Goal: Task Accomplishment & Management: Use online tool/utility

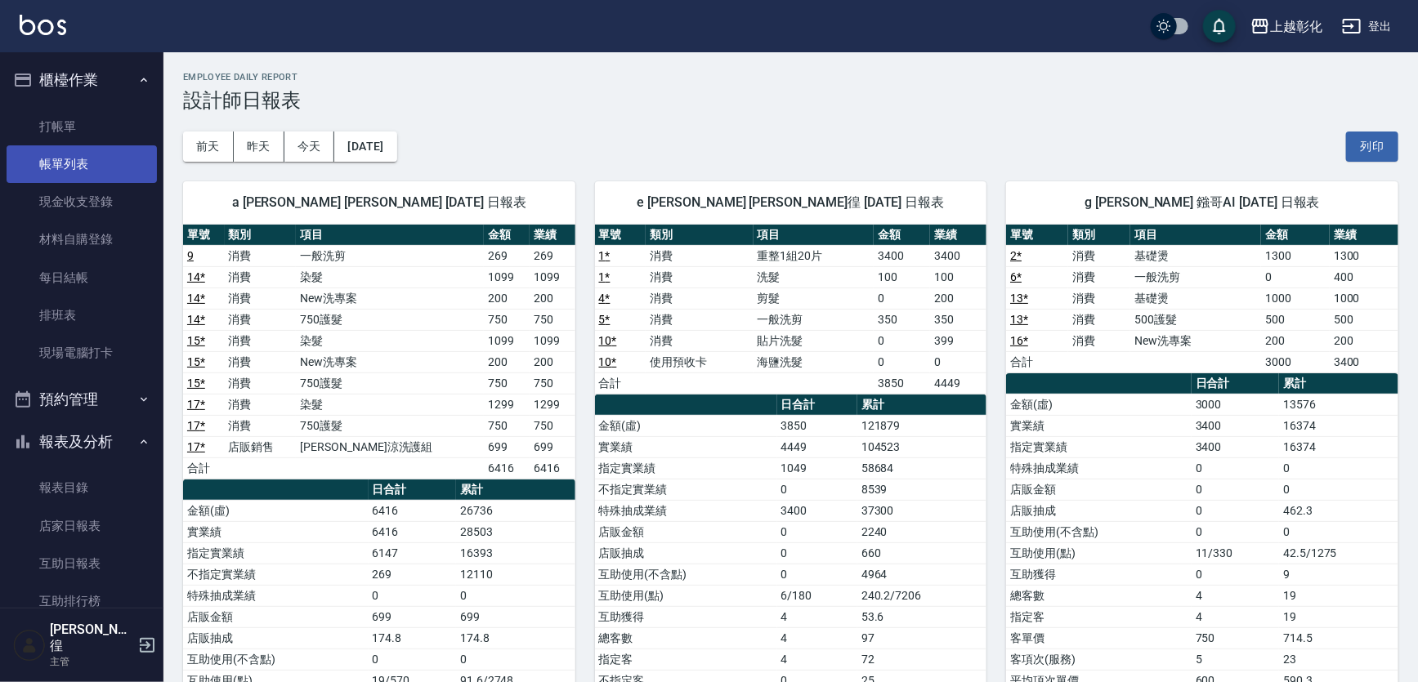
click at [89, 163] on link "帳單列表" at bounding box center [82, 164] width 150 height 38
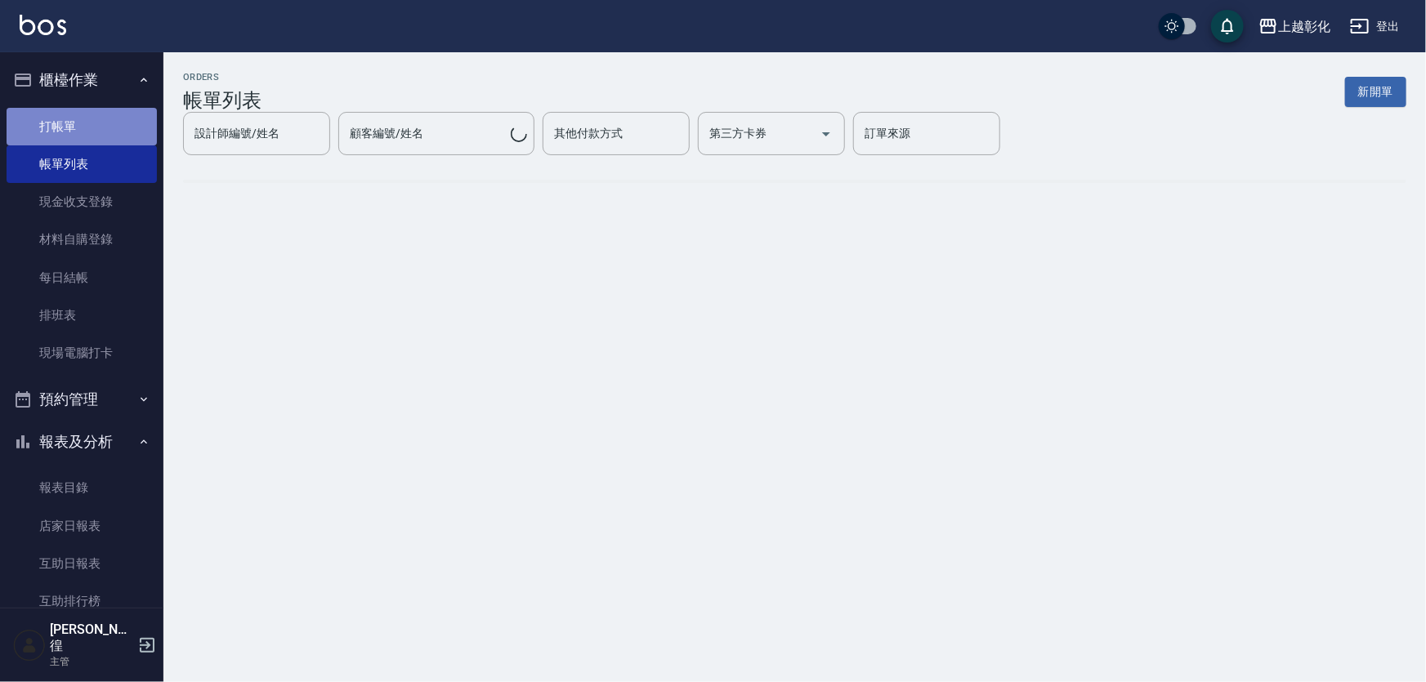
click at [112, 118] on link "打帳單" at bounding box center [82, 127] width 150 height 38
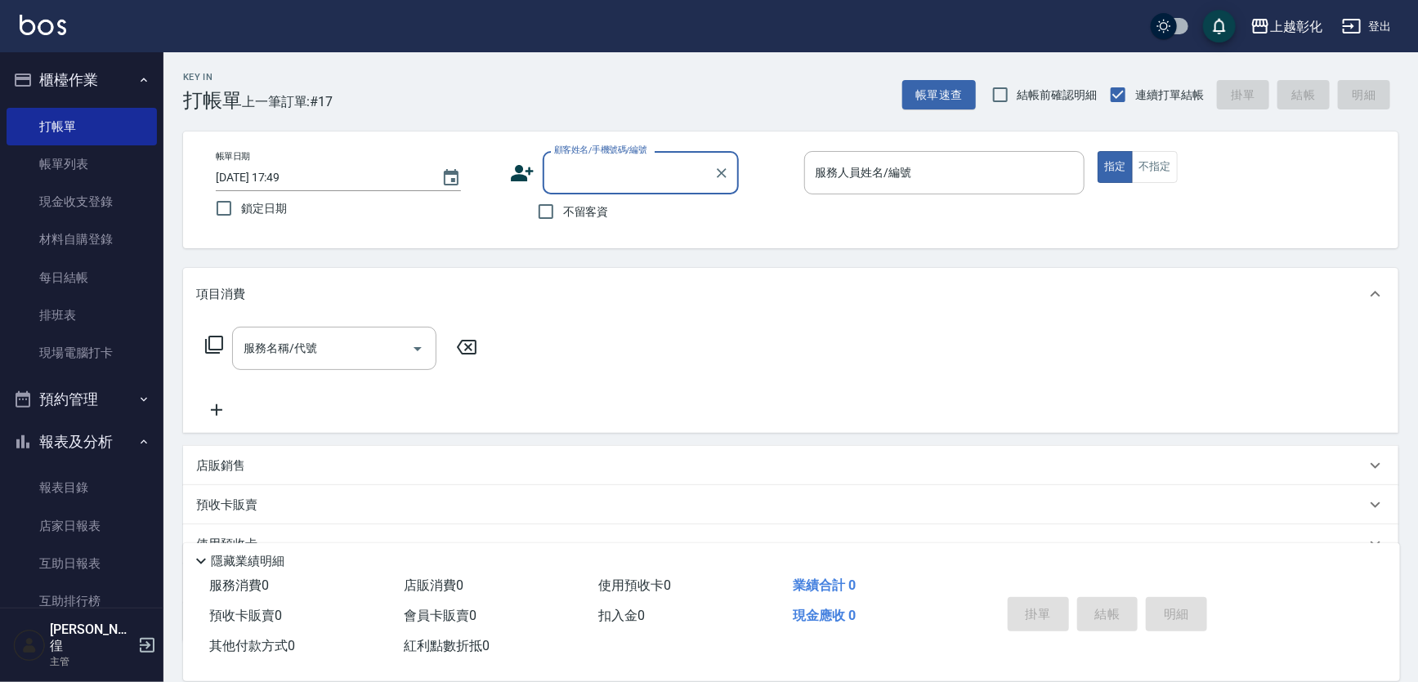
click at [607, 187] on div "顧客姓名/手機號碼/編號" at bounding box center [641, 172] width 196 height 43
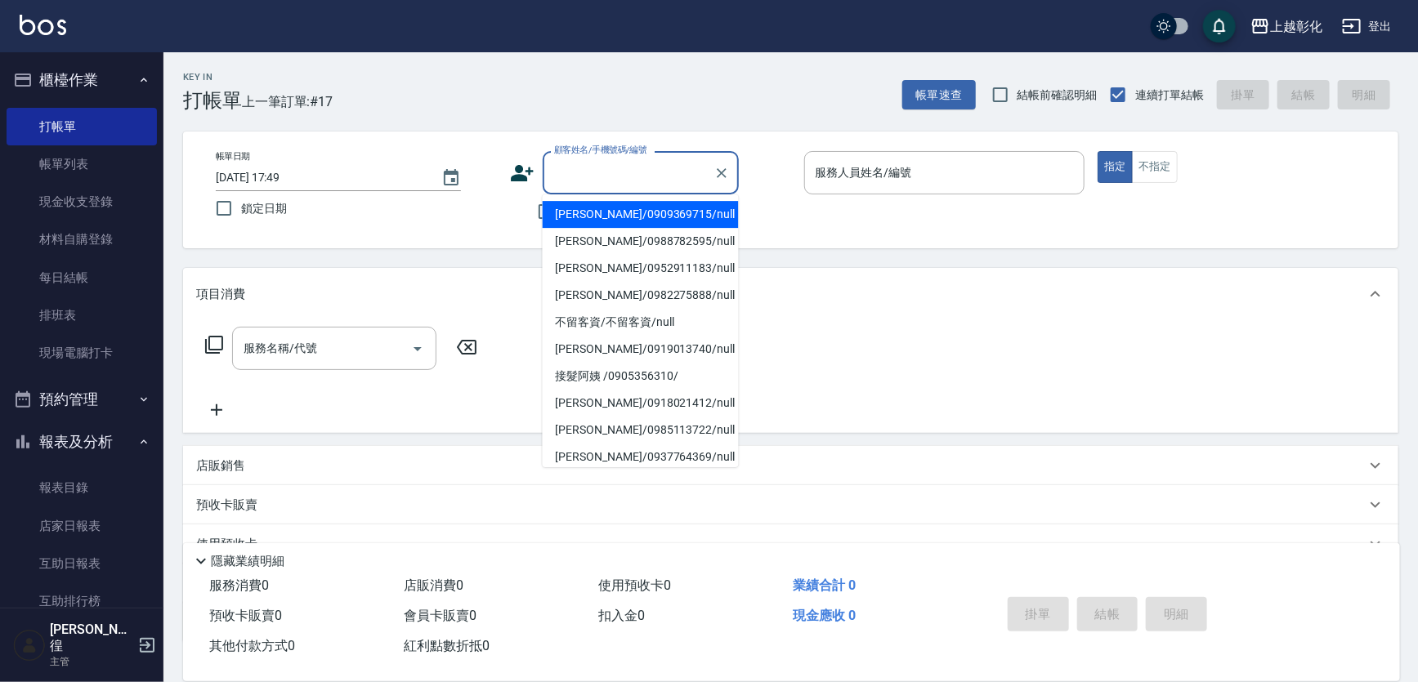
drag, startPoint x: 605, startPoint y: 165, endPoint x: 581, endPoint y: 203, distance: 45.1
click at [602, 170] on input "顧客姓名/手機號碼/編號" at bounding box center [628, 173] width 157 height 29
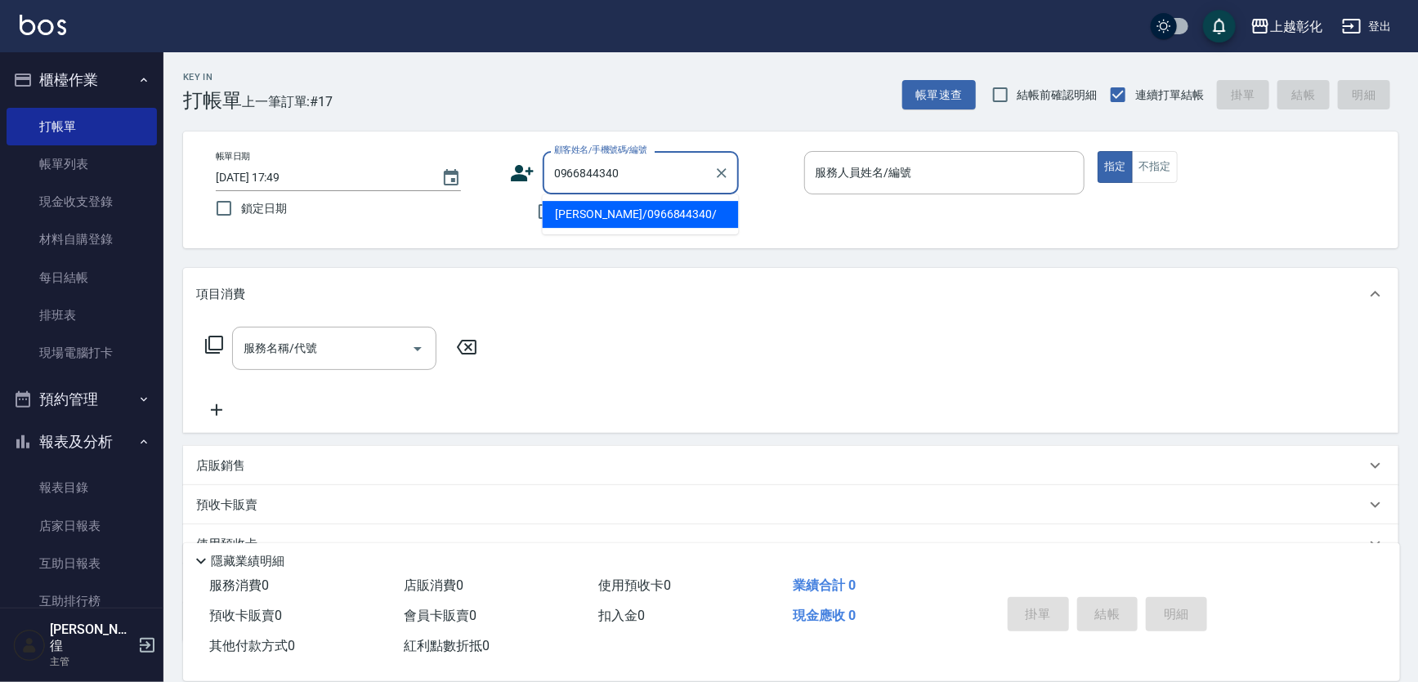
type input "[PERSON_NAME]/0966844340/"
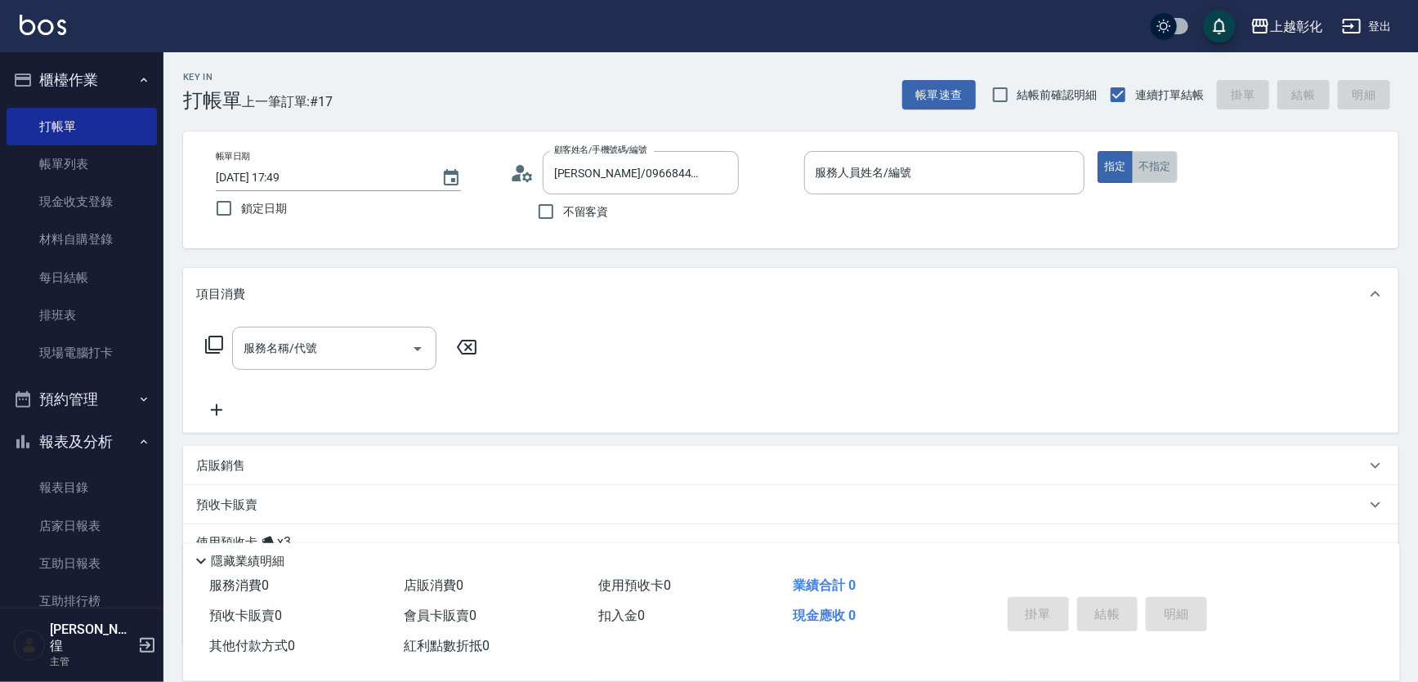
click at [1160, 168] on button "不指定" at bounding box center [1155, 167] width 46 height 32
click at [838, 179] on input "服務人員姓名/編號" at bounding box center [944, 173] width 266 height 29
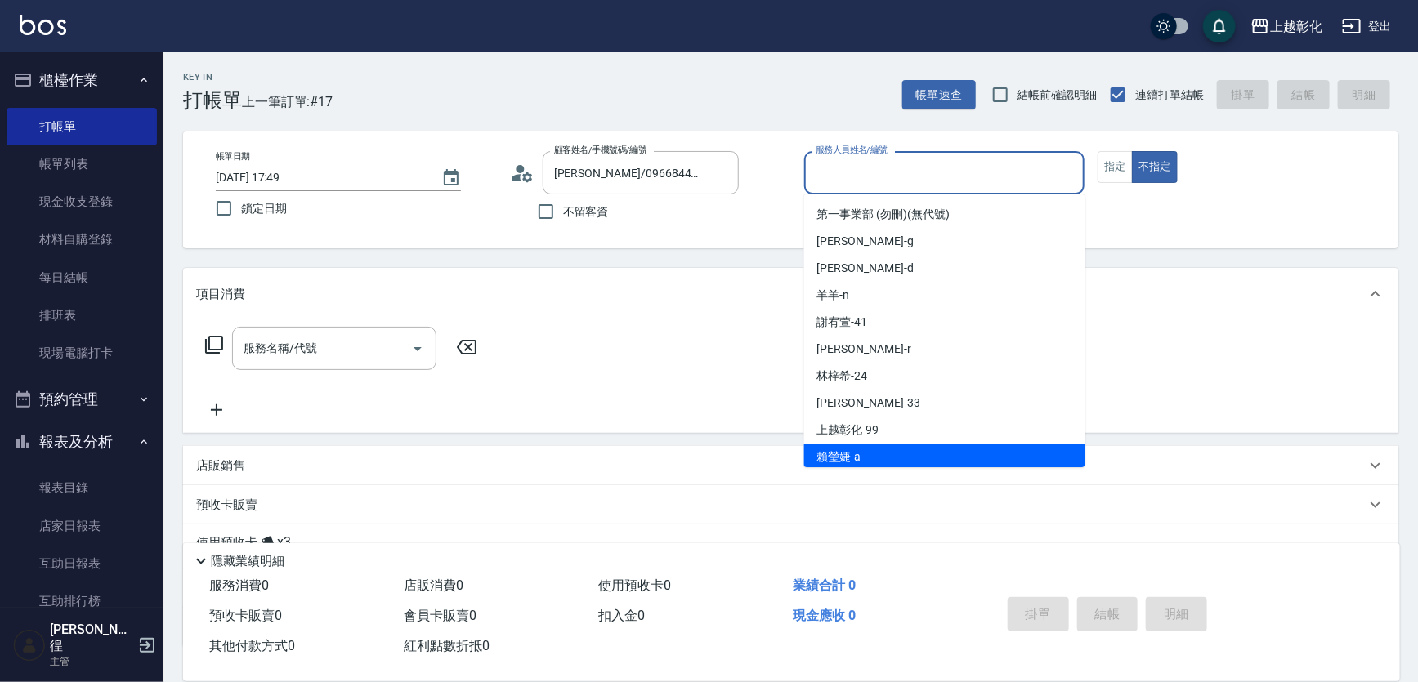
click at [857, 452] on span "[PERSON_NAME]" at bounding box center [839, 457] width 44 height 17
type input "[PERSON_NAME]"
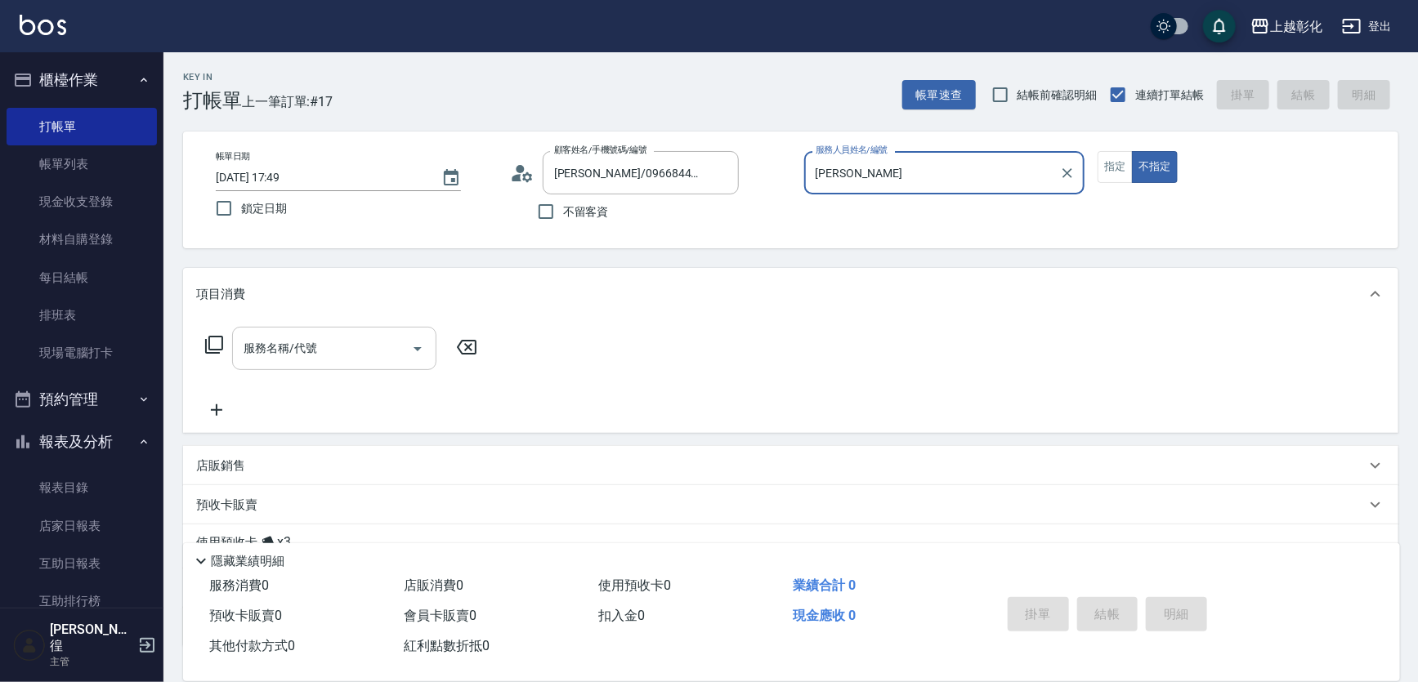
click at [391, 364] on div "服務名稱/代號" at bounding box center [334, 348] width 204 height 43
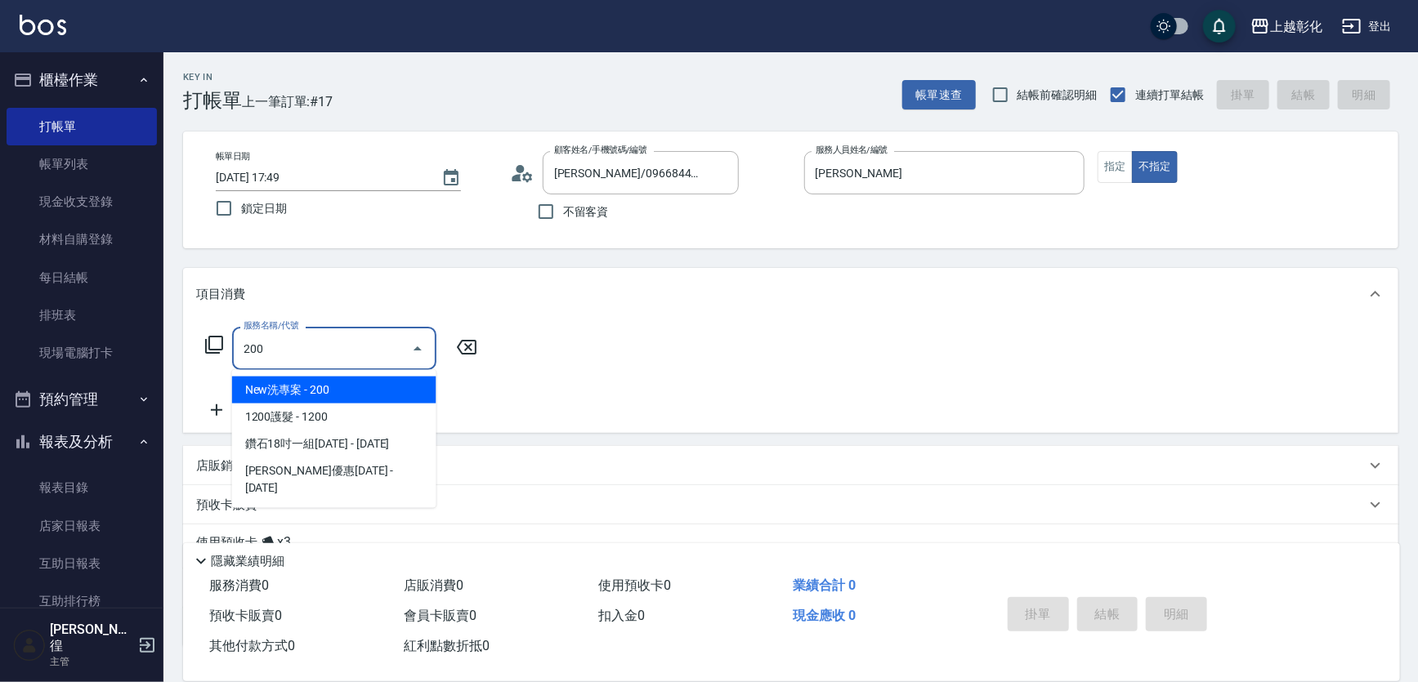
click at [328, 391] on span "New洗專案 - 200" at bounding box center [334, 390] width 204 height 27
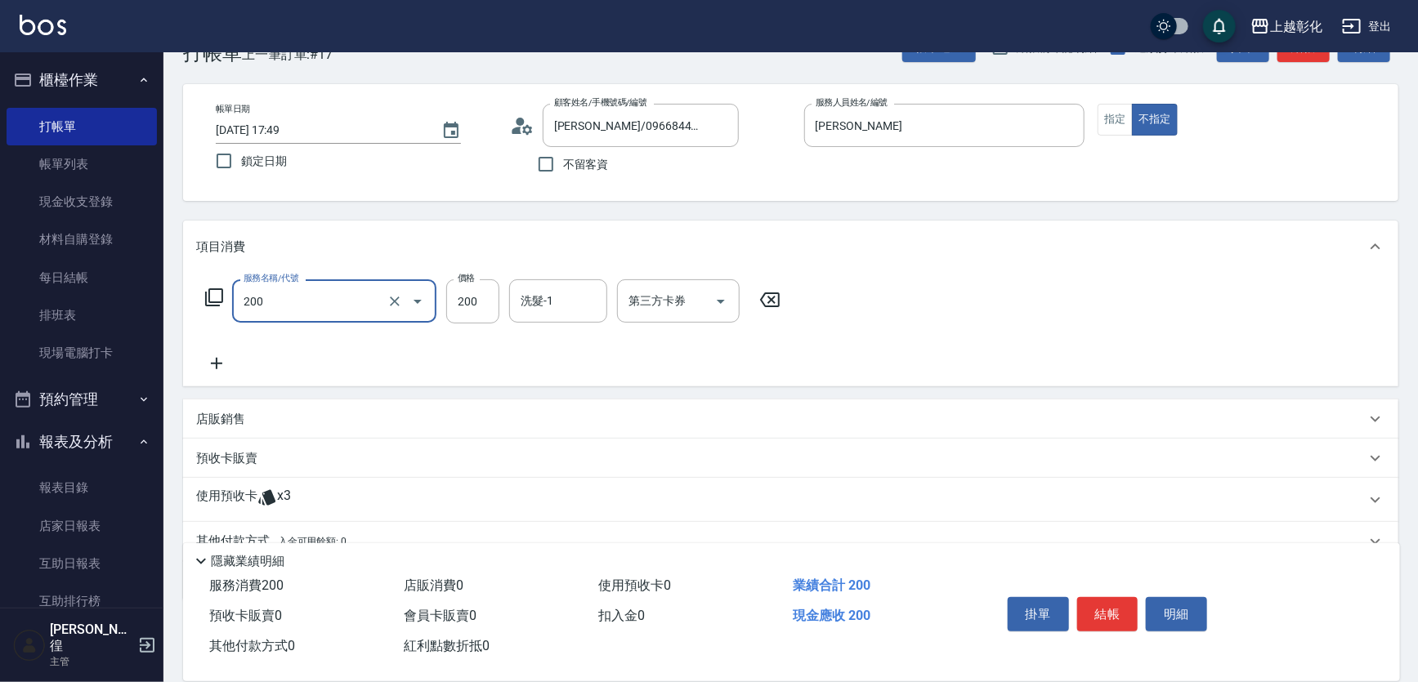
scroll to position [74, 0]
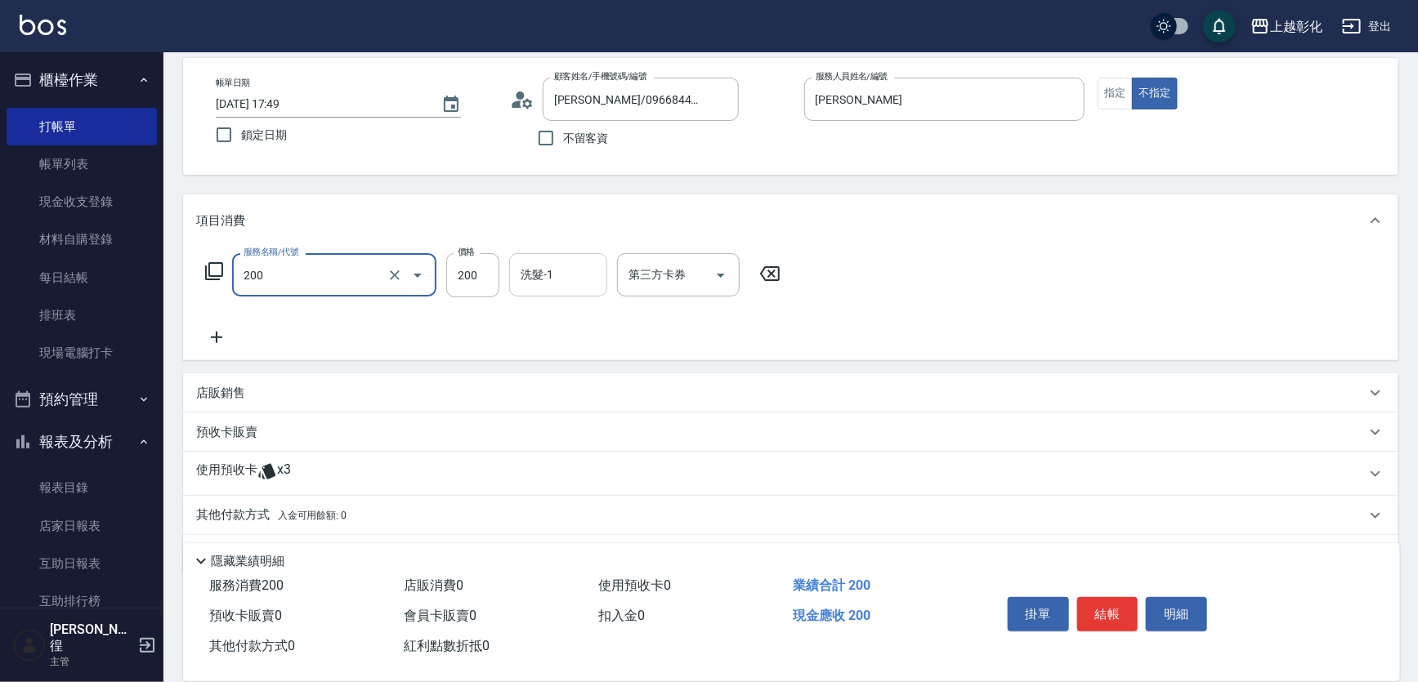
type input "New洗專案(200)"
click at [555, 277] on input "洗髮-1" at bounding box center [557, 275] width 83 height 29
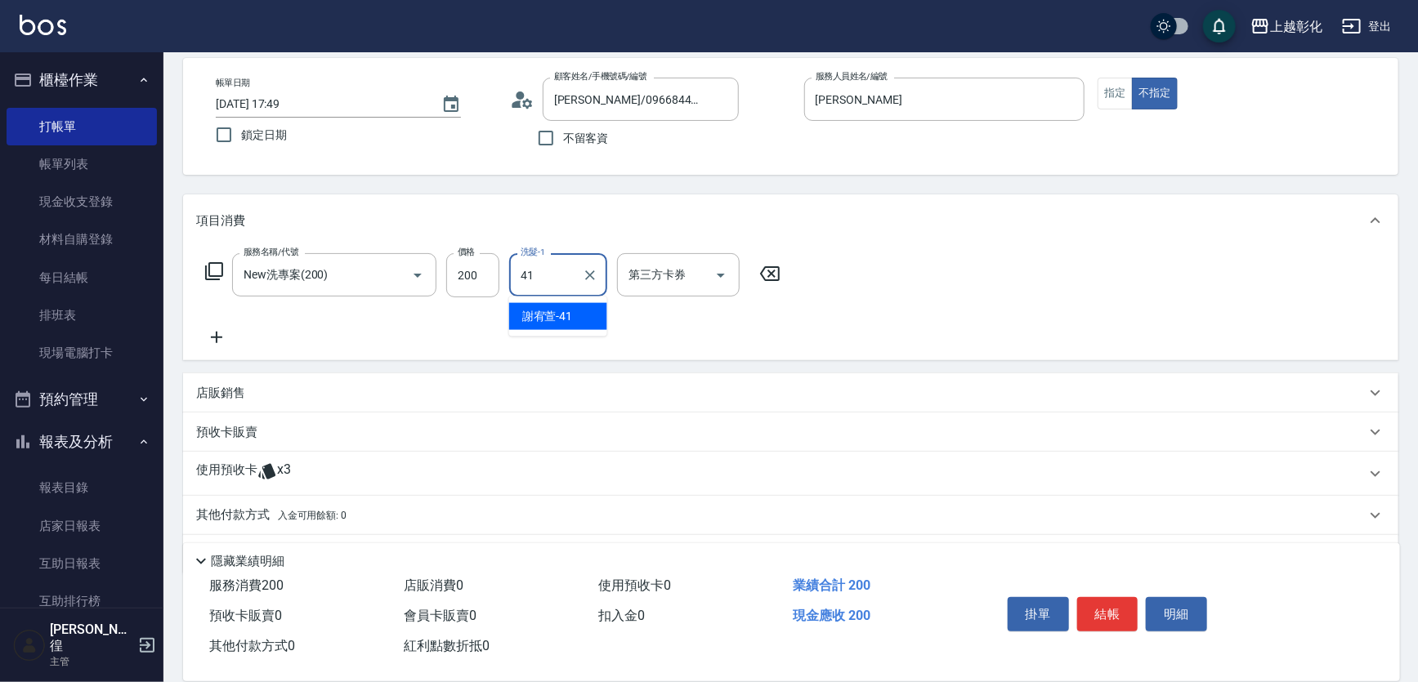
click at [534, 317] on span "[PERSON_NAME]-41" at bounding box center [547, 316] width 51 height 17
type input "[PERSON_NAME]-41"
click at [636, 261] on div "第三方卡券 第三方卡券" at bounding box center [678, 274] width 123 height 43
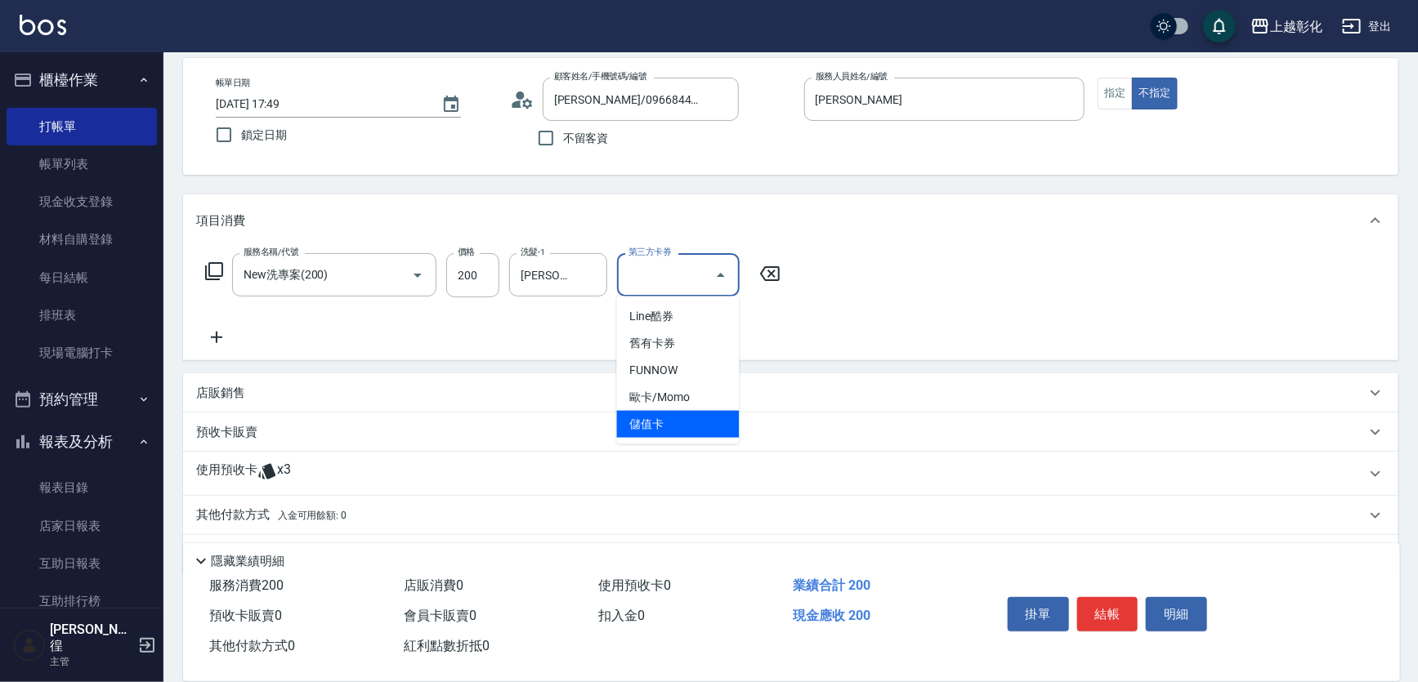
click at [632, 431] on span "儲值卡" at bounding box center [678, 424] width 123 height 27
type input "儲值卡"
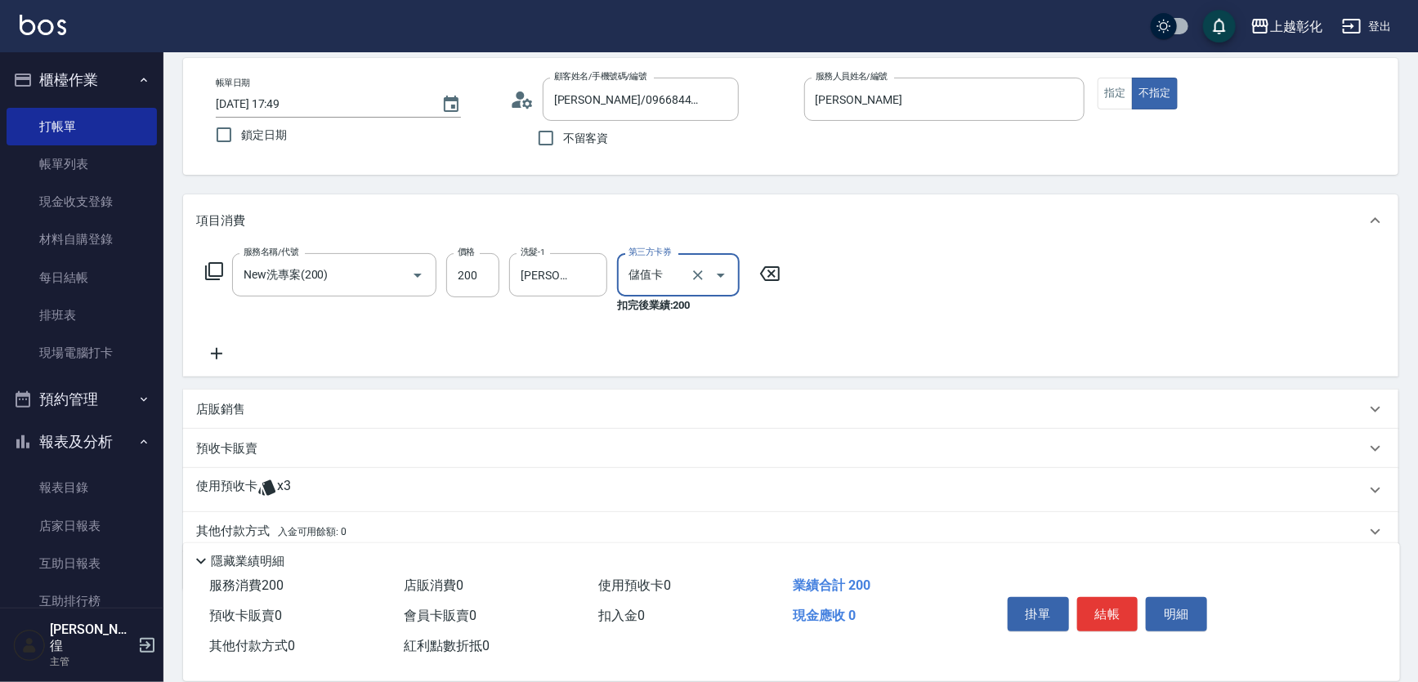
scroll to position [135, 0]
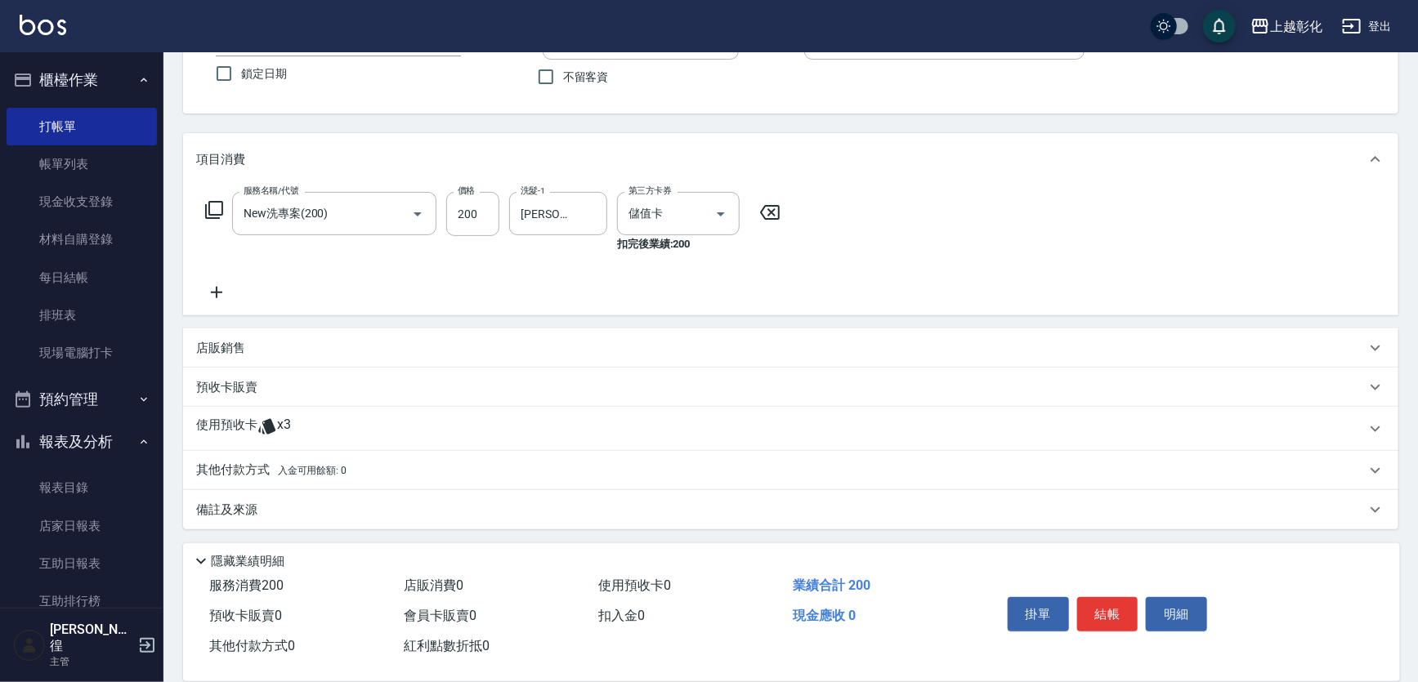
drag, startPoint x: 369, startPoint y: 418, endPoint x: 364, endPoint y: 425, distance: 9.3
click at [368, 419] on div "使用預收卡 x3" at bounding box center [790, 429] width 1215 height 44
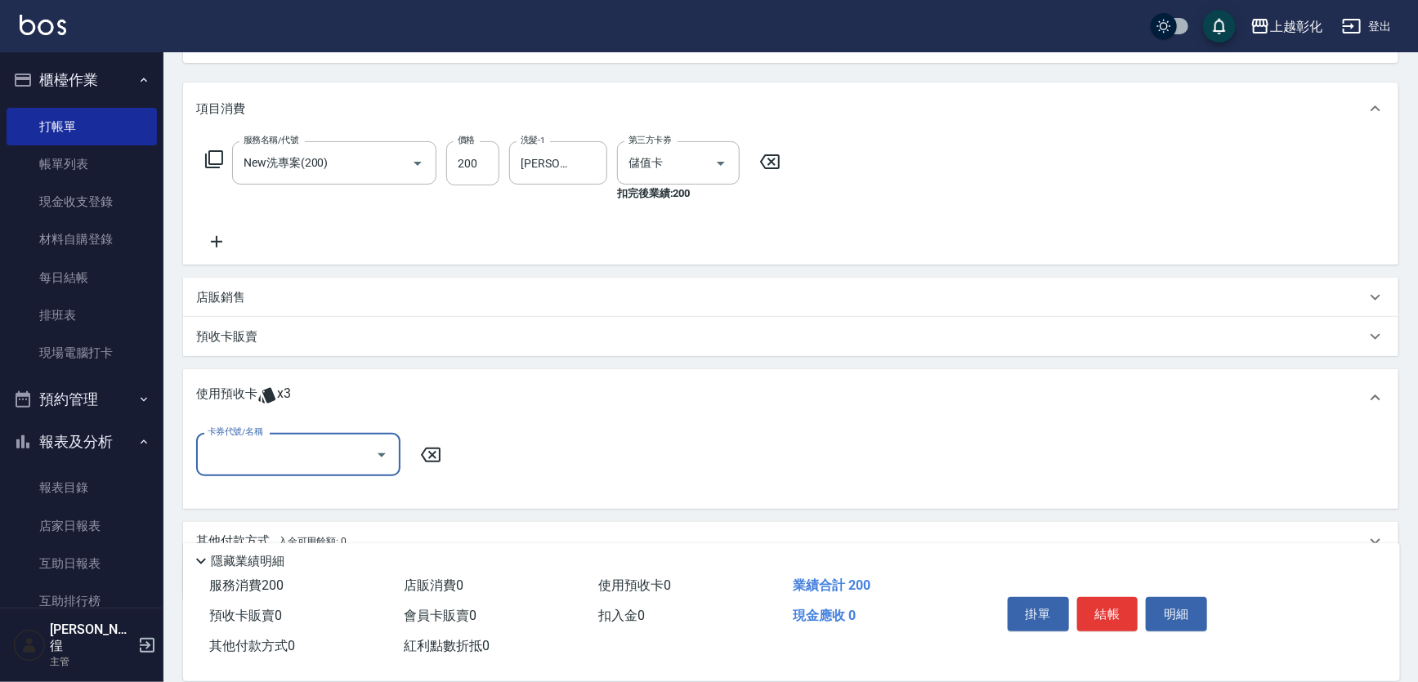
scroll to position [209, 0]
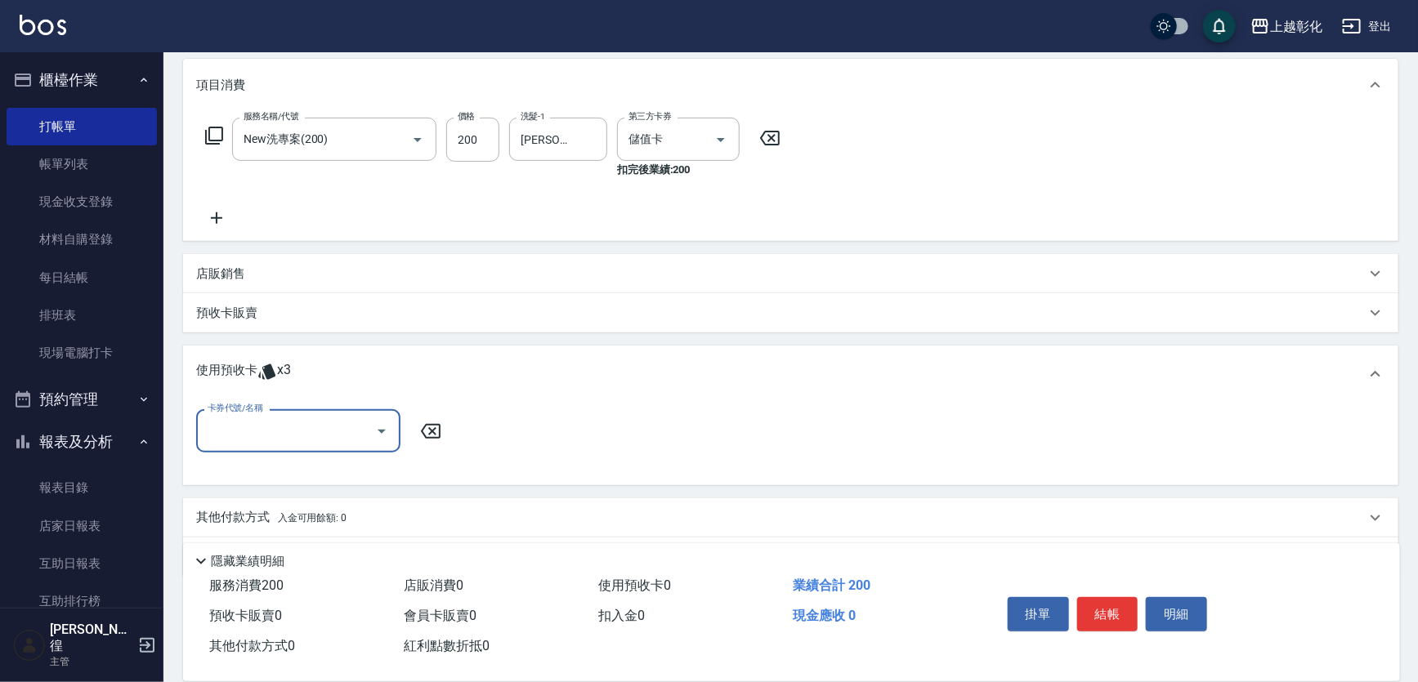
click at [313, 436] on input "卡券代號/名稱" at bounding box center [285, 431] width 165 height 29
click at [307, 468] on div "精油洗髮 剩餘3張" at bounding box center [298, 472] width 204 height 27
type input "精油洗髮"
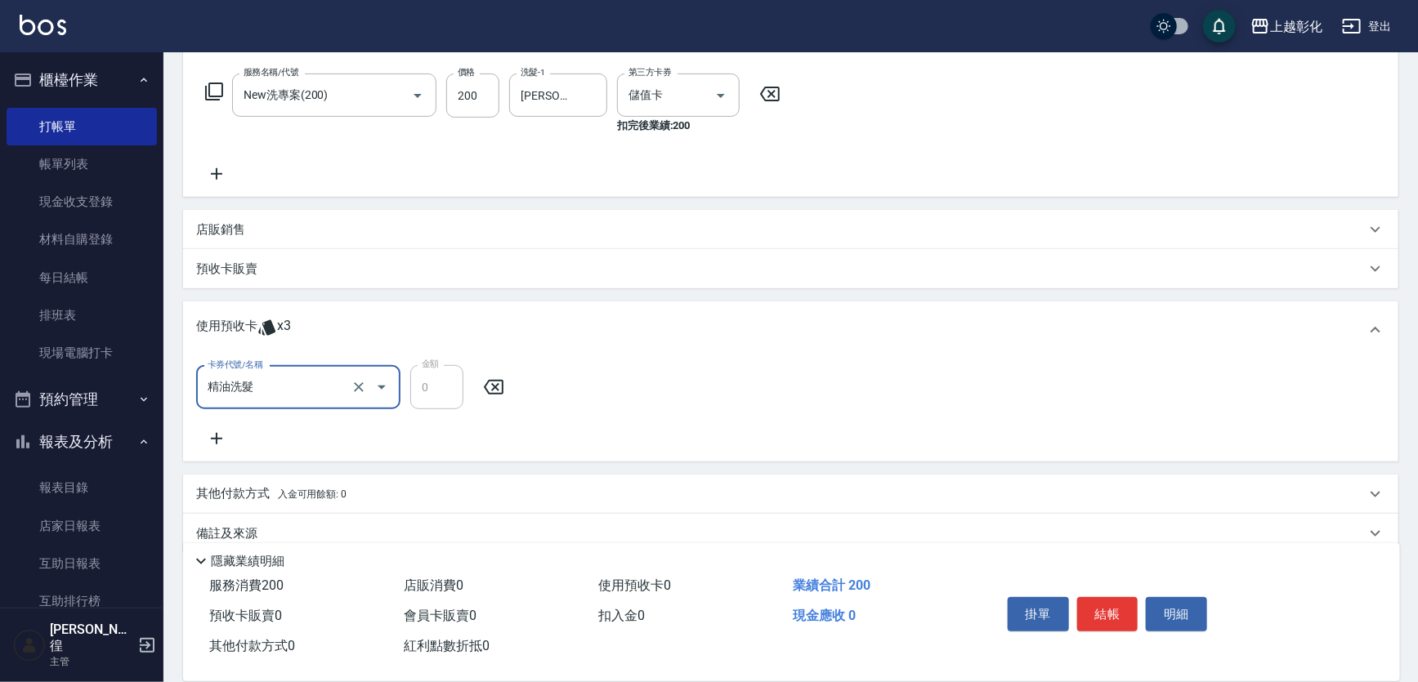
scroll to position [277, 0]
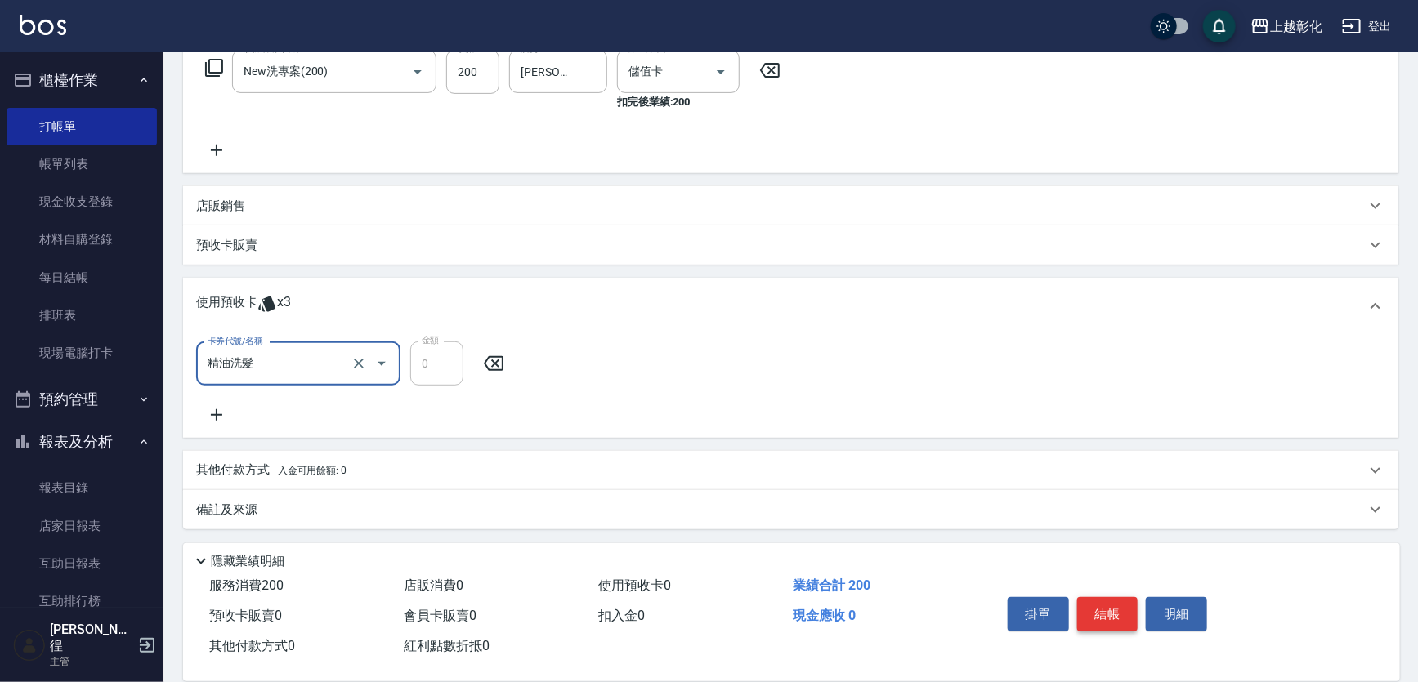
click at [1118, 616] on button "結帳" at bounding box center [1107, 614] width 61 height 34
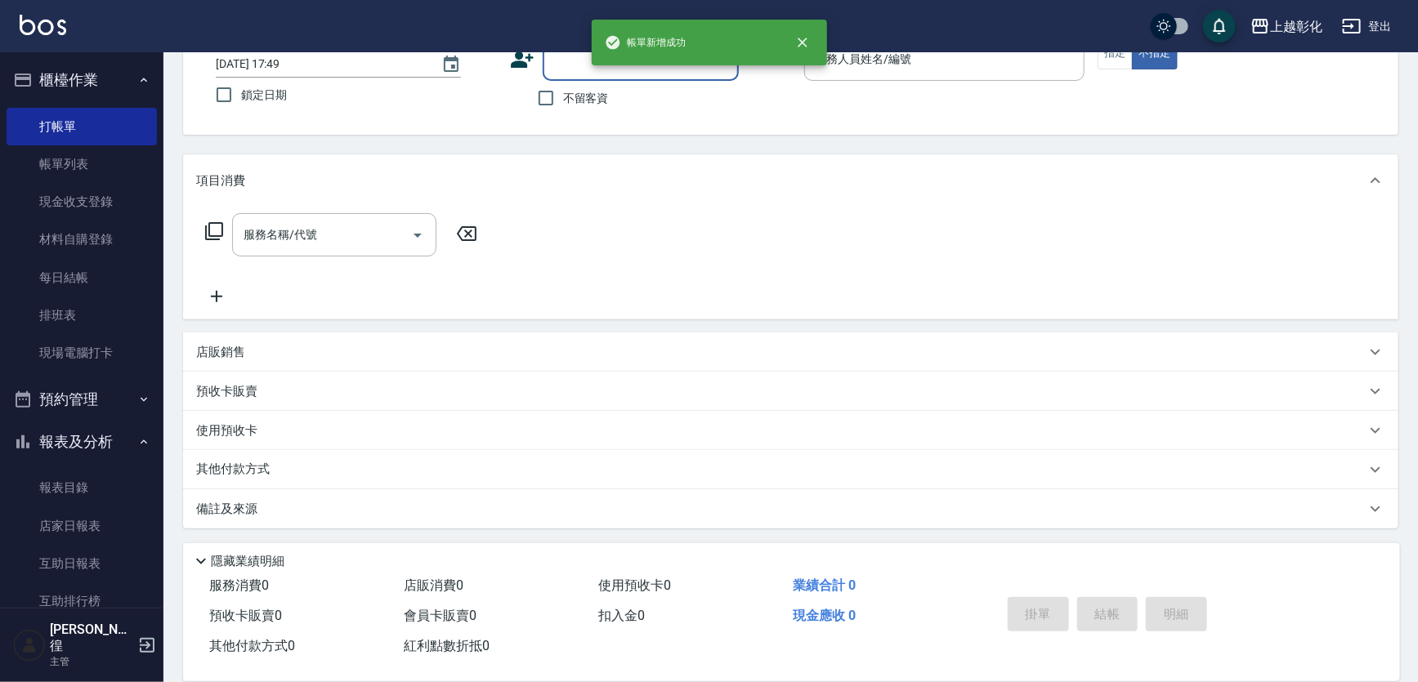
scroll to position [0, 0]
